Goal: Register for event/course

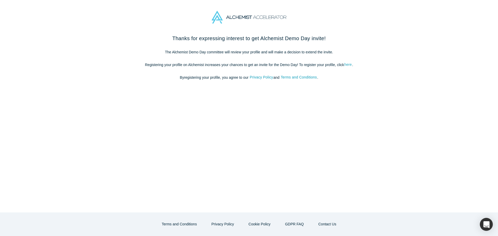
click at [350, 65] on link "here" at bounding box center [348, 65] width 8 height 6
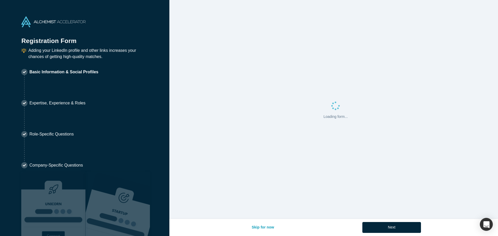
select select "US"
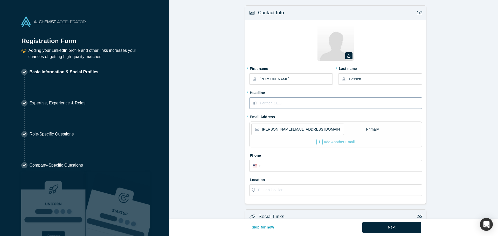
click at [310, 104] on input "text" at bounding box center [340, 103] width 161 height 11
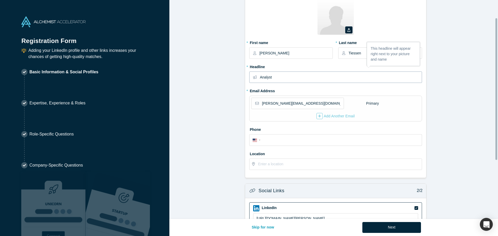
scroll to position [52, 0]
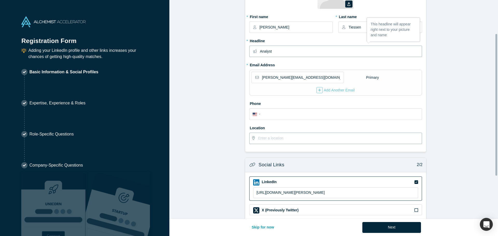
type input "Analyst"
click at [301, 139] on input "text" at bounding box center [339, 138] width 163 height 11
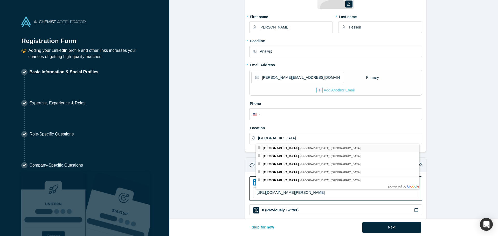
type input "[GEOGRAPHIC_DATA], [GEOGRAPHIC_DATA], [GEOGRAPHIC_DATA]"
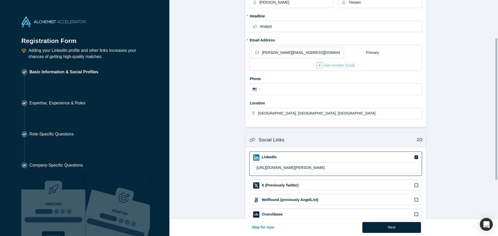
scroll to position [118, 0]
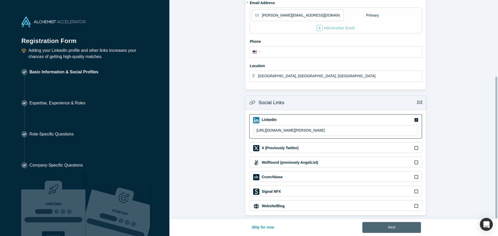
click at [387, 227] on button "Next" at bounding box center [391, 227] width 59 height 11
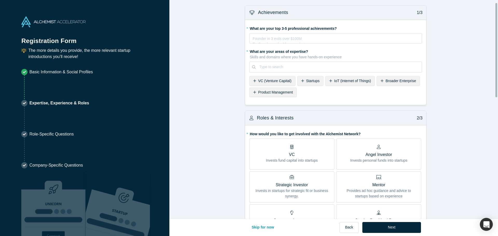
scroll to position [0, 0]
click at [311, 39] on div "rdw-editor" at bounding box center [336, 37] width 166 height 5
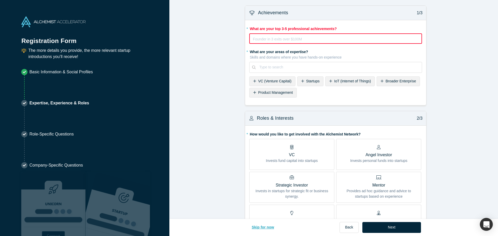
click at [266, 226] on button "Skip for now" at bounding box center [262, 227] width 33 height 11
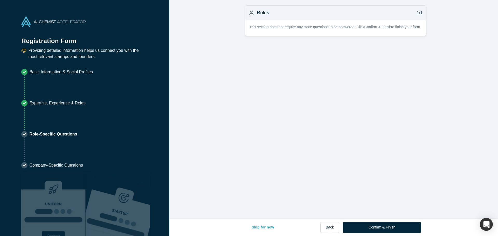
click at [268, 227] on button "Skip for now" at bounding box center [262, 227] width 33 height 11
click at [267, 227] on button "Skip for now" at bounding box center [262, 227] width 33 height 11
